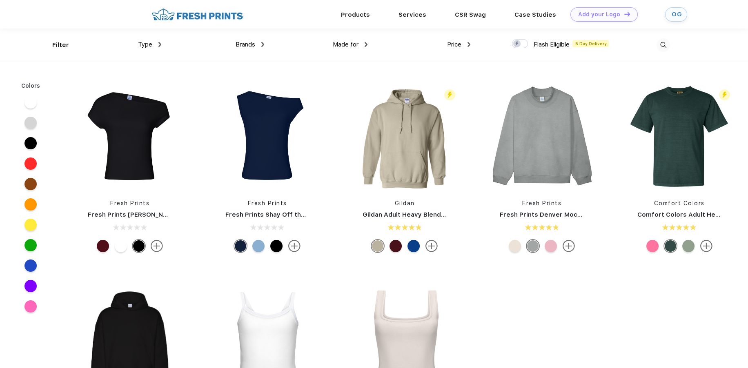
scroll to position [0, 0]
click at [362, 13] on link "Products" at bounding box center [355, 13] width 29 height 7
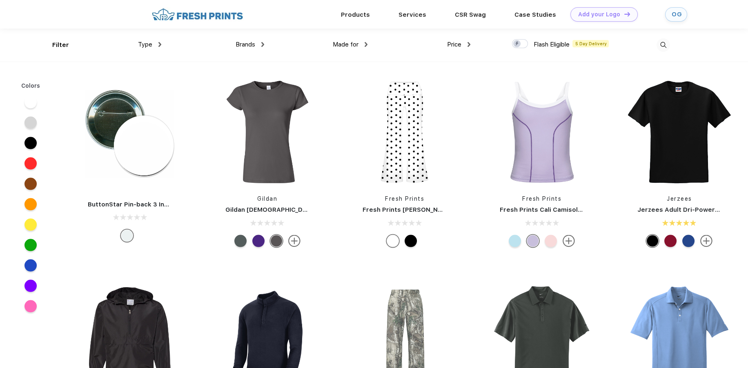
scroll to position [3229, 0]
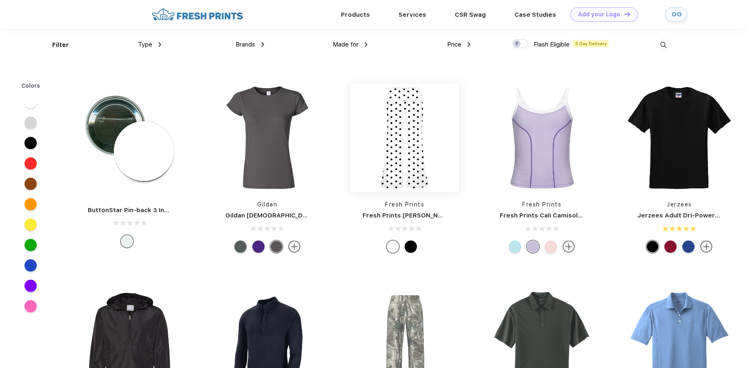
click at [412, 134] on img at bounding box center [404, 138] width 109 height 109
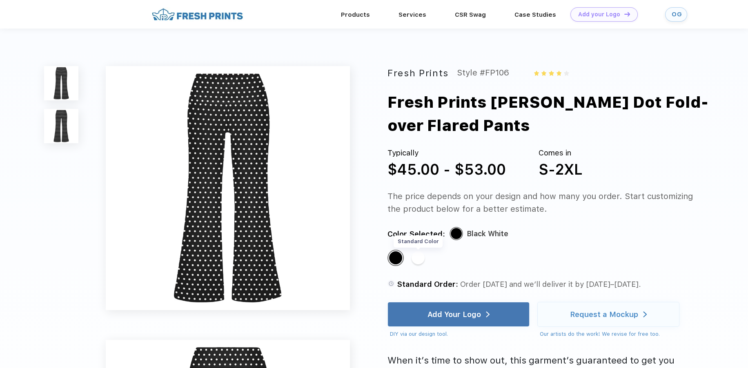
click at [420, 262] on div "Standard Color" at bounding box center [418, 258] width 13 height 13
